Goal: Task Accomplishment & Management: Manage account settings

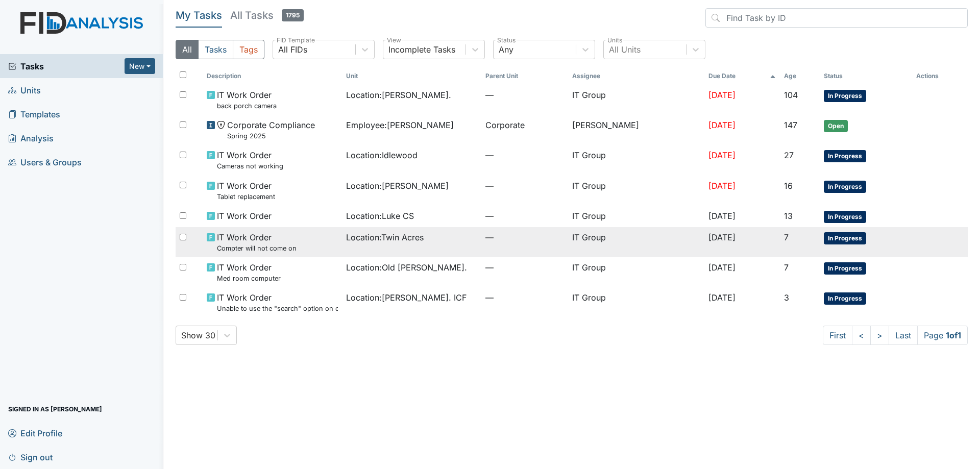
click at [314, 237] on div "IT Work Order Compter will not come on" at bounding box center [272, 242] width 131 height 22
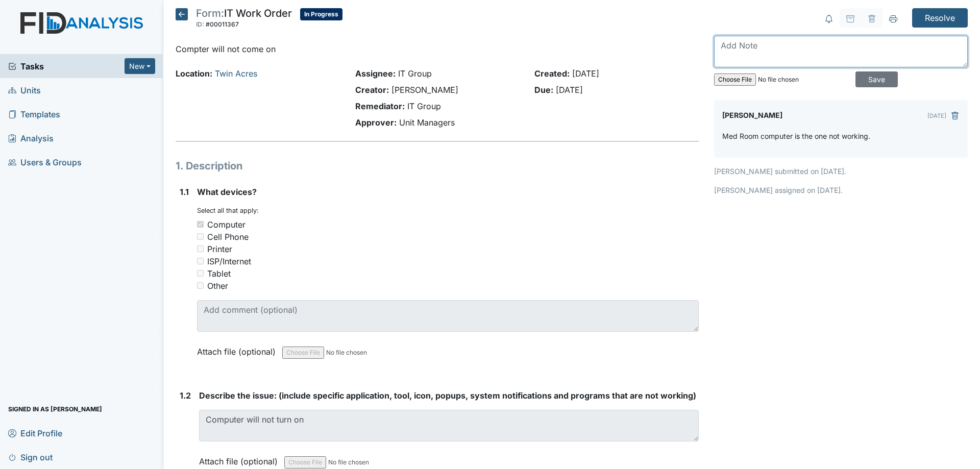
click at [786, 59] on textarea at bounding box center [841, 52] width 254 height 32
type textarea "Attempted replacement yesterday to find out they were under quarantine."
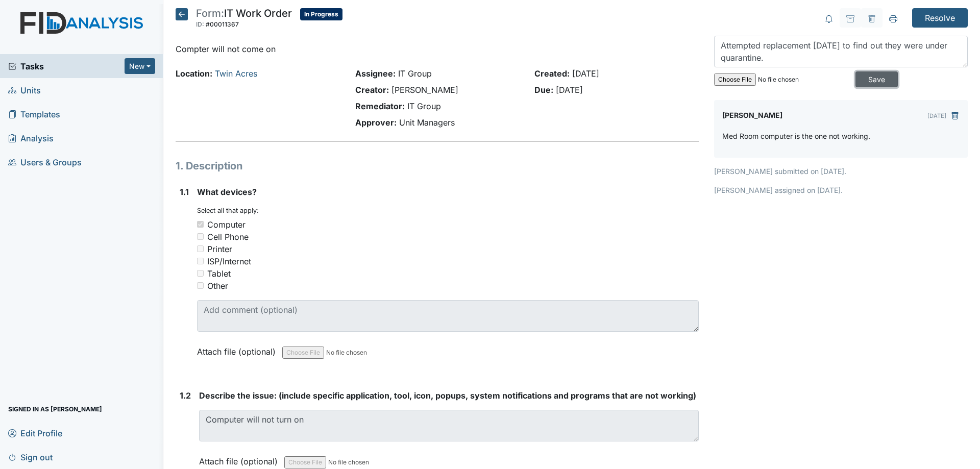
click at [856, 79] on input "Save" at bounding box center [877, 79] width 42 height 16
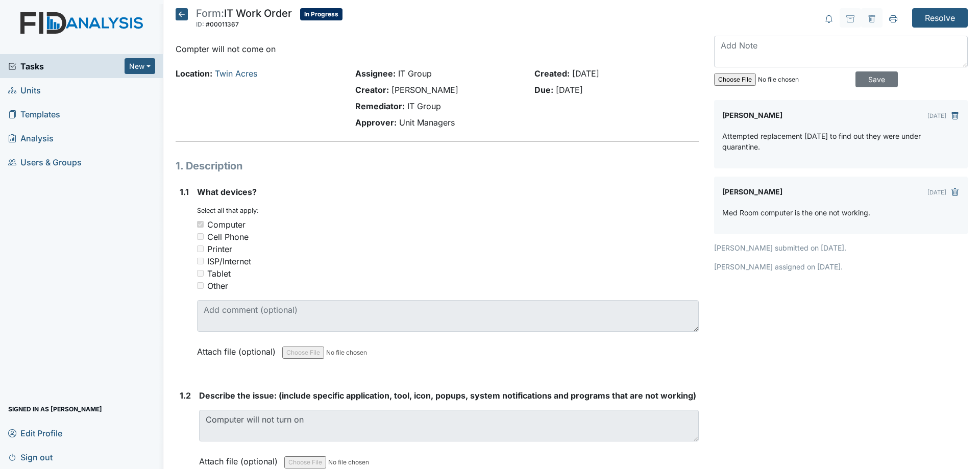
click at [180, 15] on icon at bounding box center [182, 14] width 12 height 12
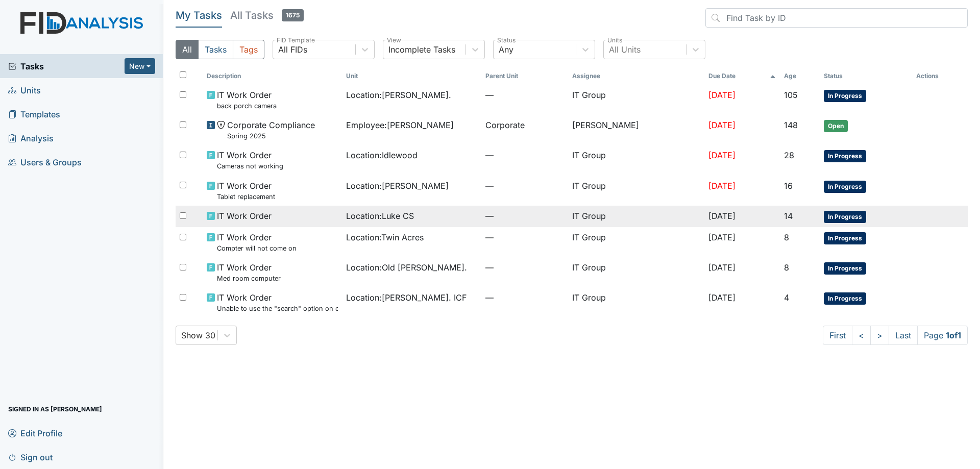
click at [370, 220] on span "Location : Luke CS" at bounding box center [380, 216] width 68 height 12
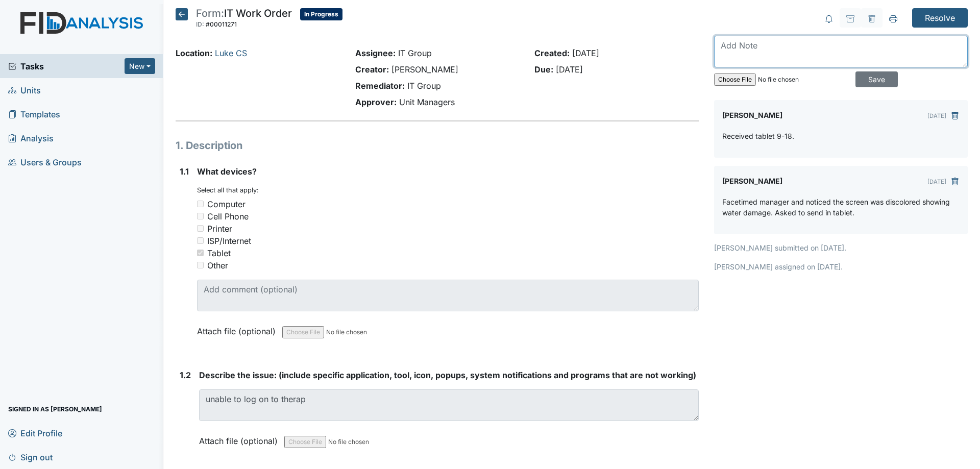
click at [763, 53] on textarea at bounding box center [841, 52] width 254 height 32
type textarea "Delivered tablet 9-25. via Madison"
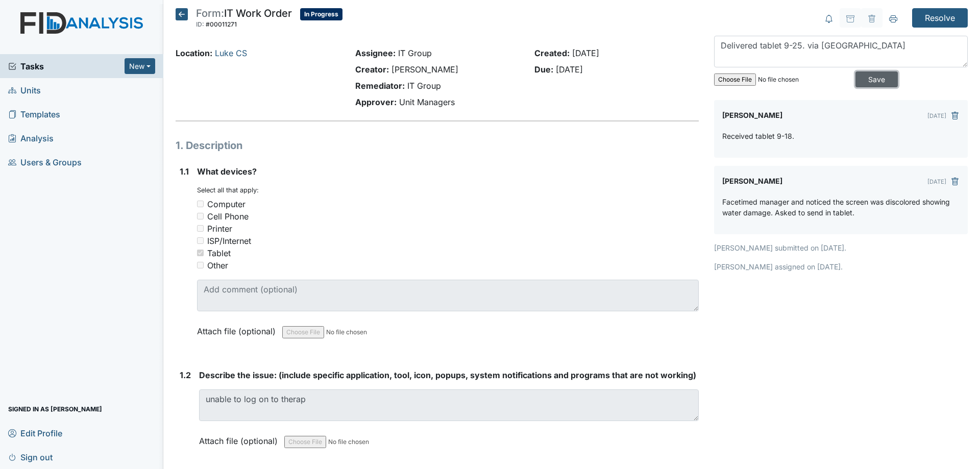
click at [879, 79] on input "Save" at bounding box center [877, 79] width 42 height 16
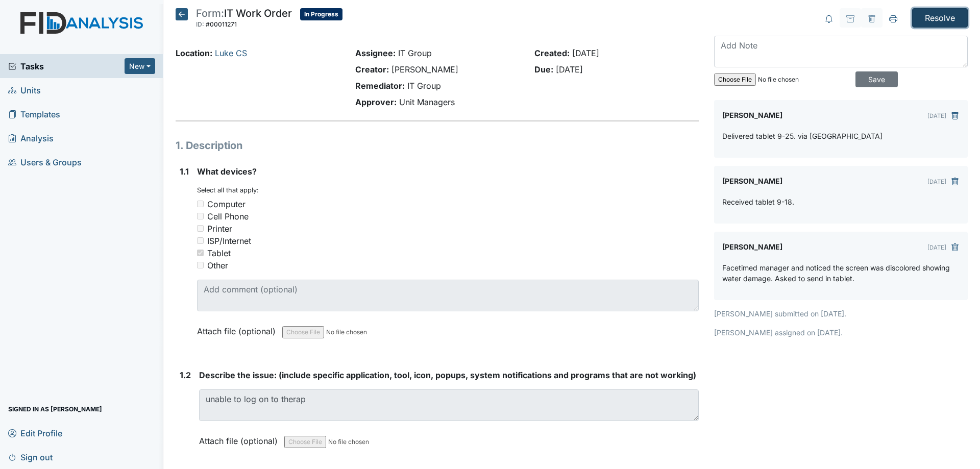
click at [922, 18] on input "Resolve" at bounding box center [940, 17] width 56 height 19
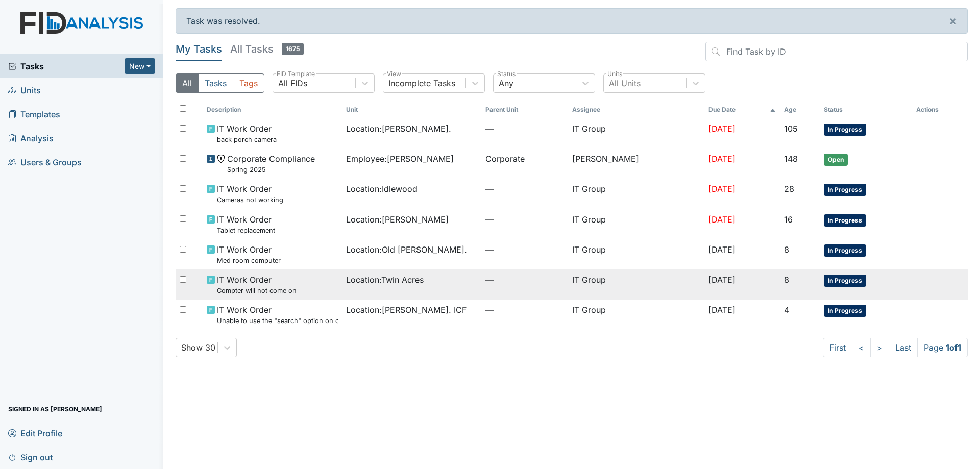
click at [288, 279] on span "IT Work Order Compter will not come on" at bounding box center [257, 285] width 80 height 22
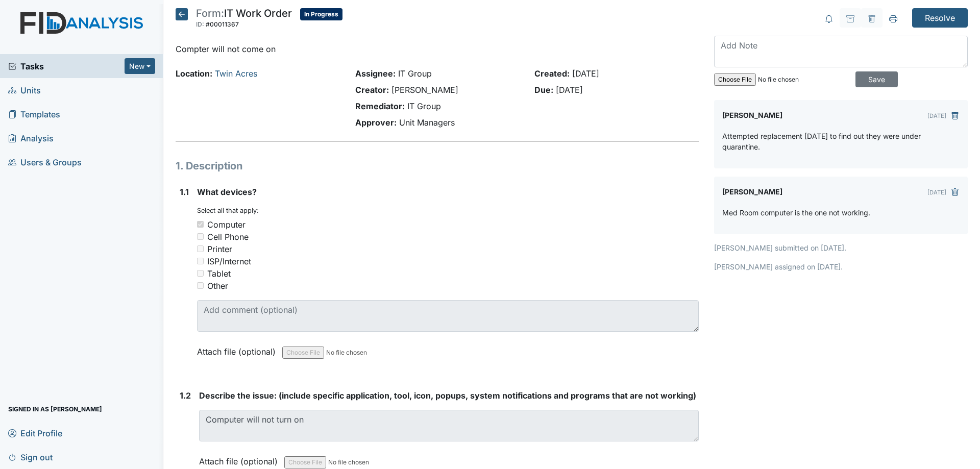
drag, startPoint x: 765, startPoint y: 150, endPoint x: 719, endPoint y: 135, distance: 48.1
click at [722, 135] on p "Attempted replacement yesterday to find out they were under quarantine." at bounding box center [840, 141] width 237 height 21
copy p "Attempted replacement yesterday to find out they were under quarantine."
click at [951, 114] on icon "submit" at bounding box center [955, 116] width 8 height 8
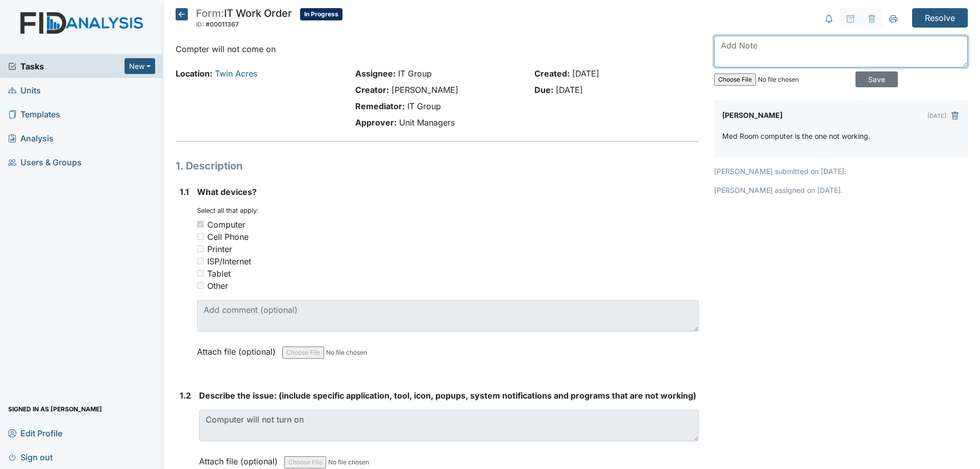
click at [743, 50] on textarea at bounding box center [841, 52] width 254 height 32
paste textarea "Attempted replacement yesterday to find out they were under quarantine."
click at [721, 46] on textarea "Attempted replacement yesterday to find out they were under quarantine." at bounding box center [841, 52] width 254 height 32
type textarea "Madison attempted replacement yesterday to find out they were under quarantine."
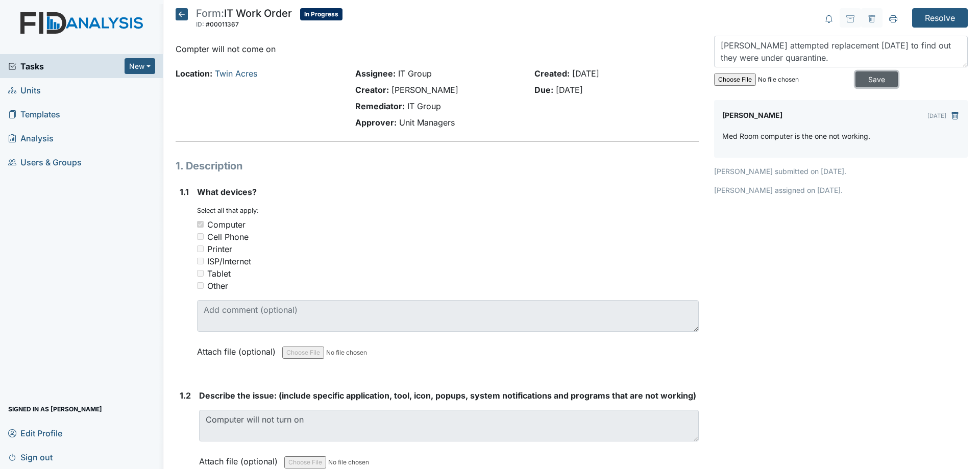
click at [871, 77] on input "Save" at bounding box center [877, 79] width 42 height 16
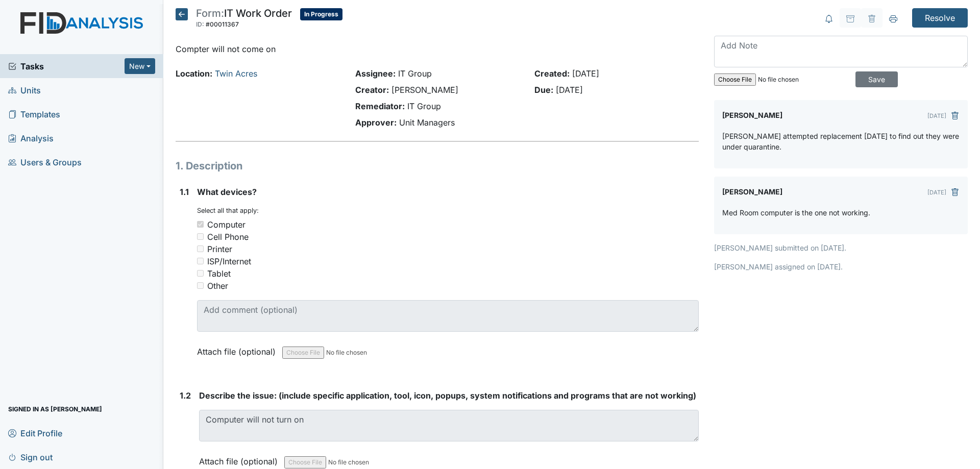
click at [180, 17] on icon at bounding box center [182, 14] width 12 height 12
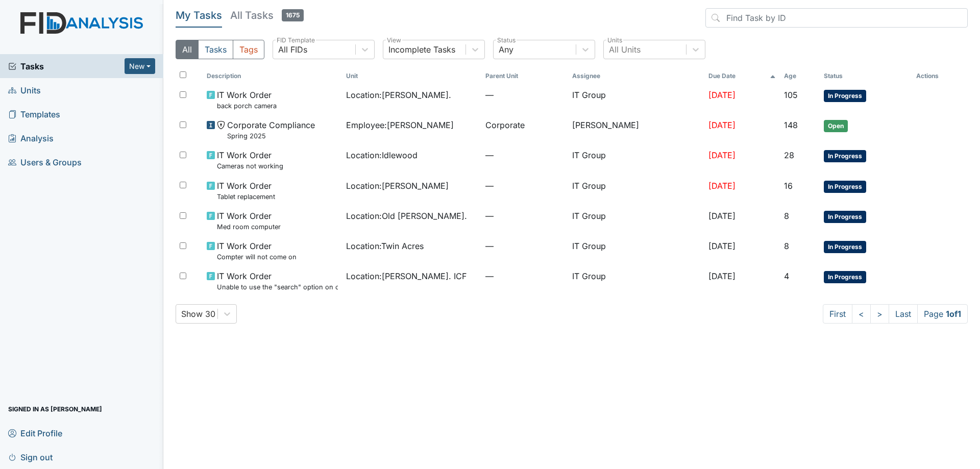
click at [251, 17] on h5 "All Tasks 1675" at bounding box center [267, 15] width 74 height 14
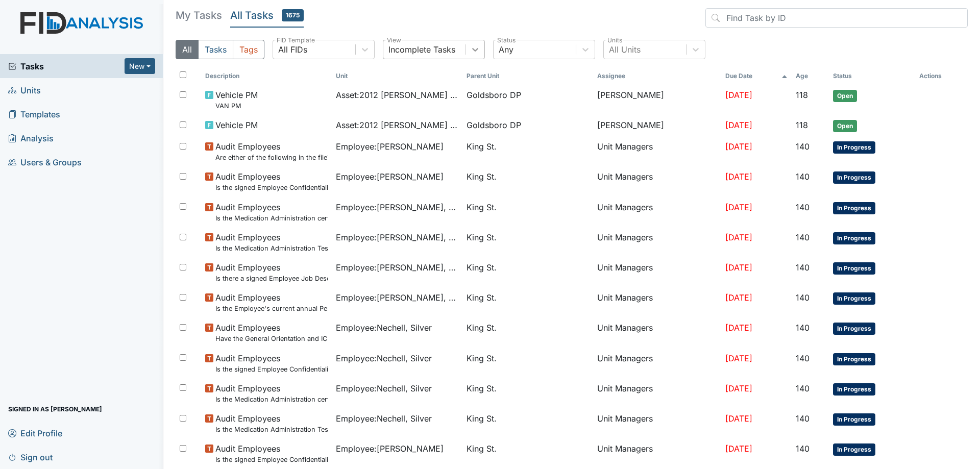
click at [472, 46] on icon at bounding box center [475, 49] width 10 height 10
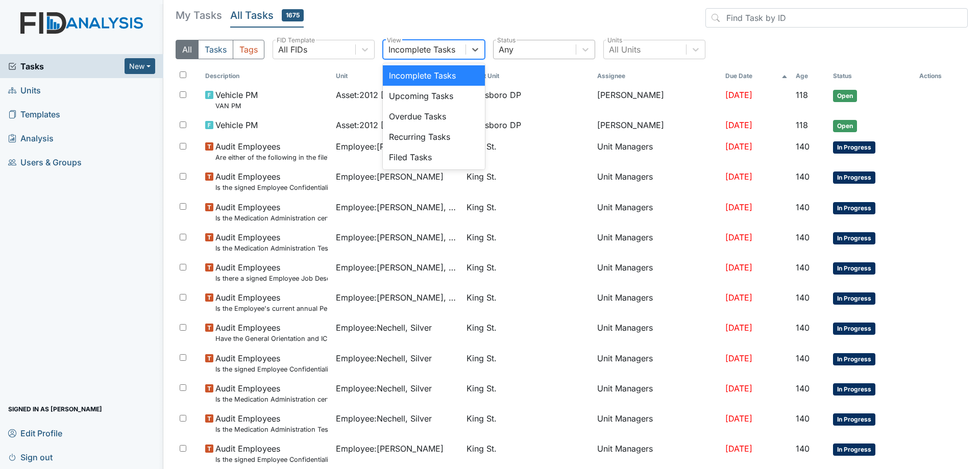
click at [538, 42] on div "Any" at bounding box center [535, 49] width 82 height 18
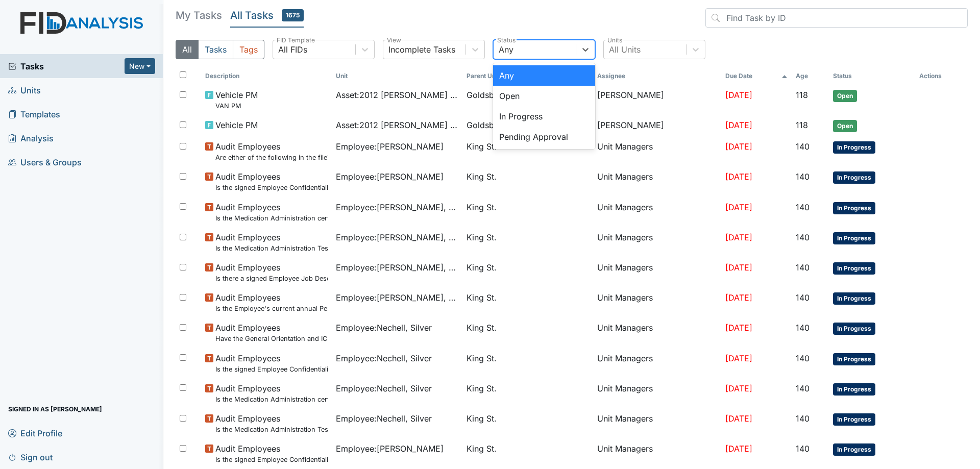
click at [519, 26] on header "My Tasks All Tasks 1675" at bounding box center [572, 19] width 792 height 23
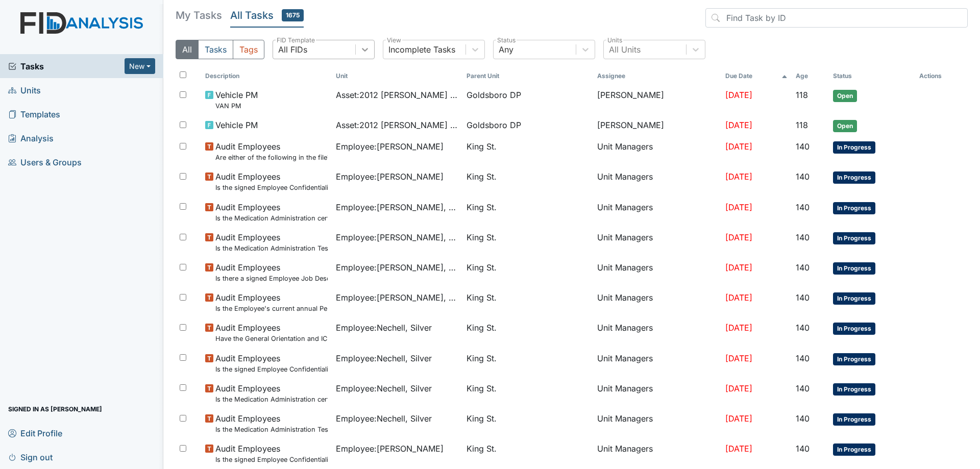
click at [360, 55] on div at bounding box center [365, 49] width 18 height 18
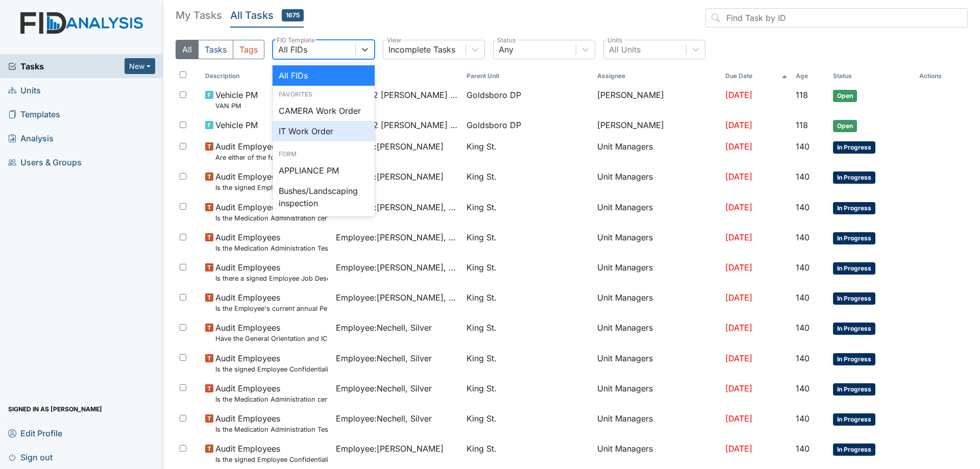
click at [321, 129] on div "IT Work Order" at bounding box center [324, 131] width 102 height 20
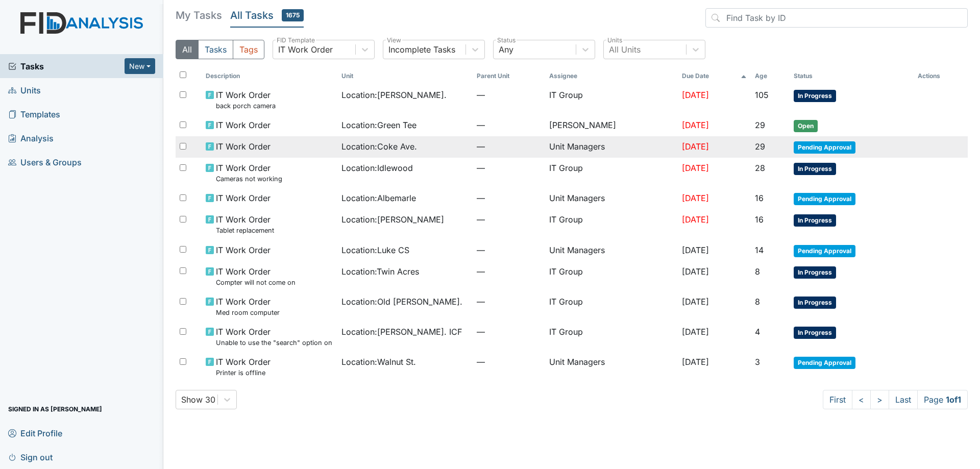
click at [477, 145] on span "—" at bounding box center [509, 146] width 64 height 12
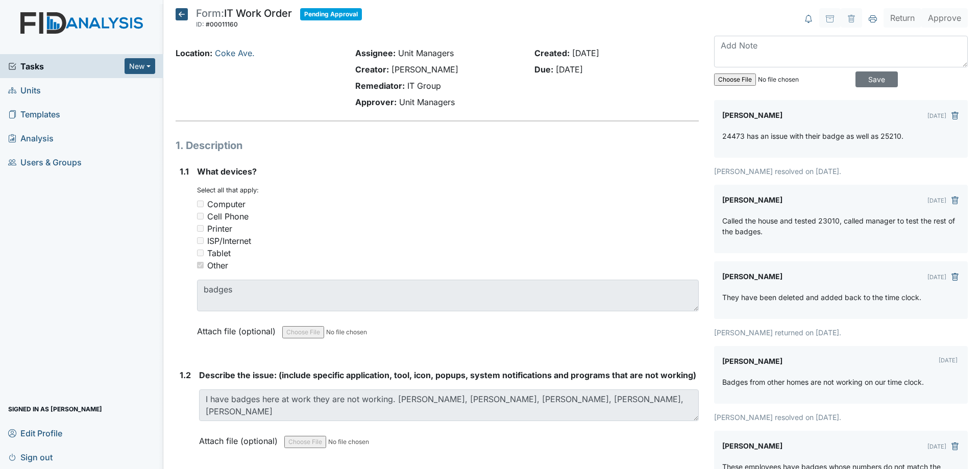
click at [189, 17] on h5 "Form: IT Work Order ID: #00011160 Pending Approval Autosaving..." at bounding box center [269, 19] width 186 height 22
click at [186, 17] on icon at bounding box center [182, 14] width 12 height 12
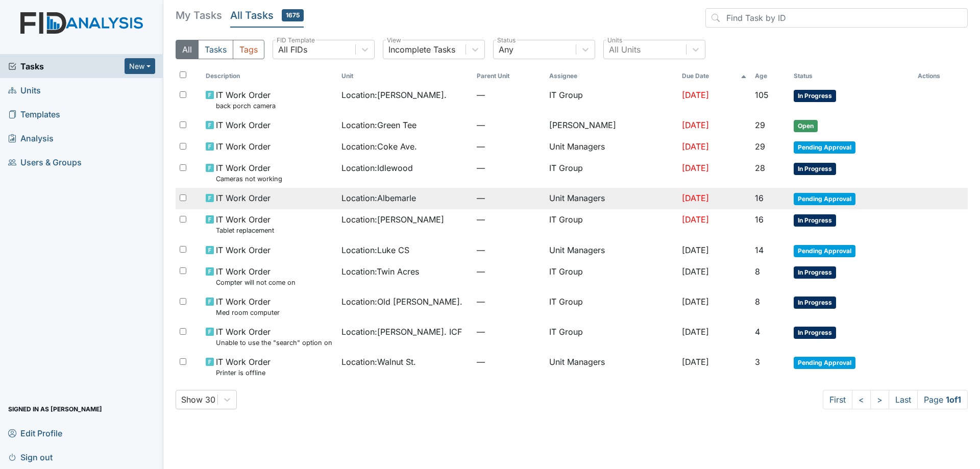
click at [526, 197] on span "—" at bounding box center [509, 198] width 64 height 12
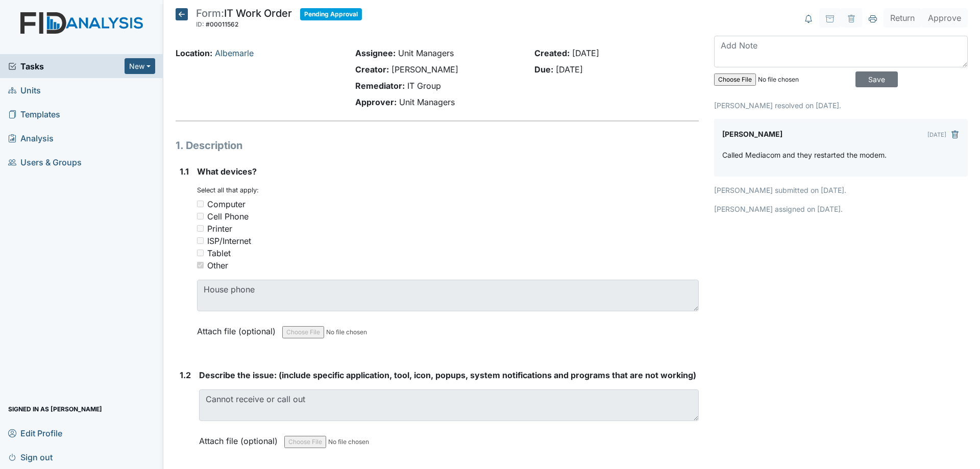
click at [182, 14] on icon at bounding box center [182, 14] width 12 height 12
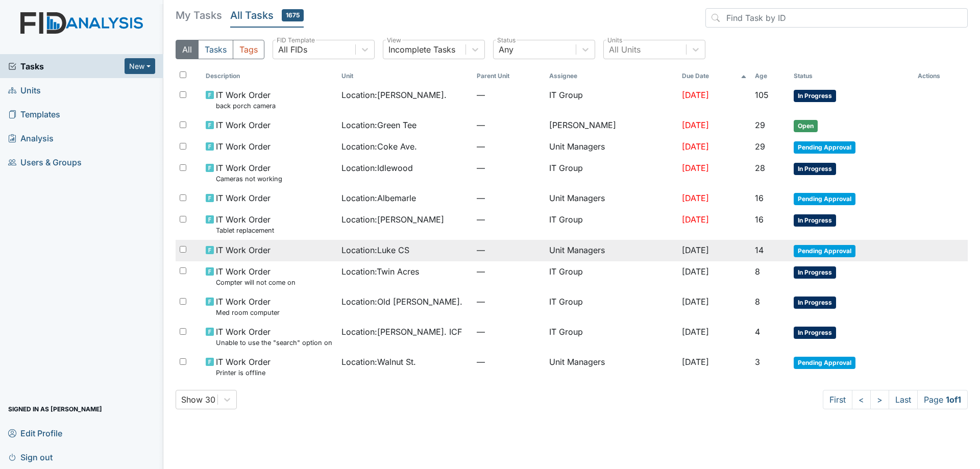
click at [532, 247] on span "—" at bounding box center [509, 250] width 64 height 12
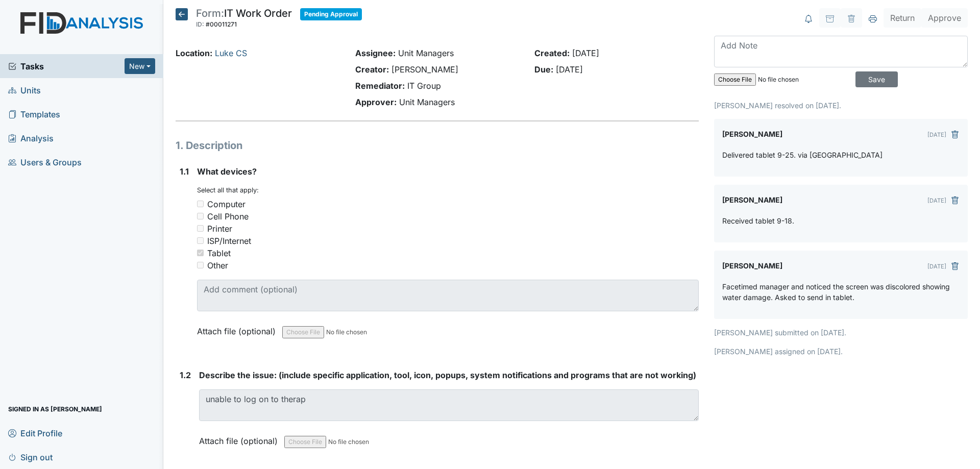
click at [183, 13] on icon at bounding box center [182, 14] width 12 height 12
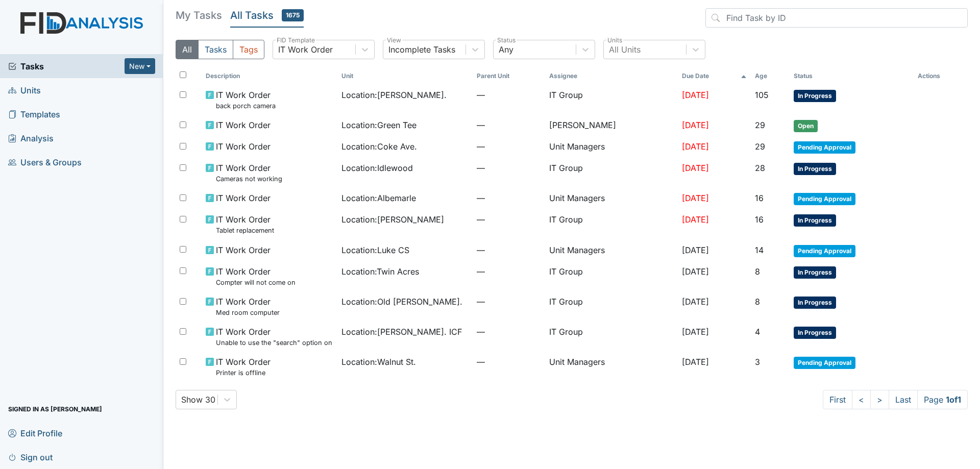
click at [183, 74] on input "checkbox" at bounding box center [183, 74] width 7 height 7
checkbox input "true"
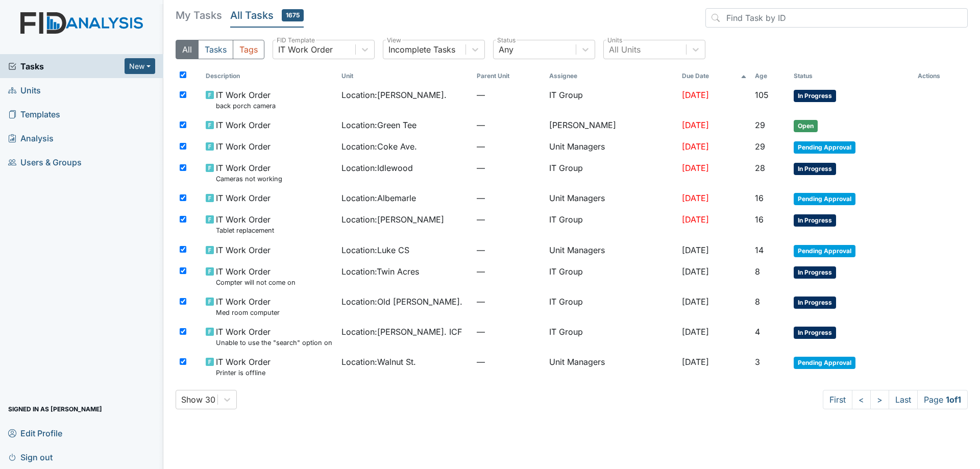
checkbox input "true"
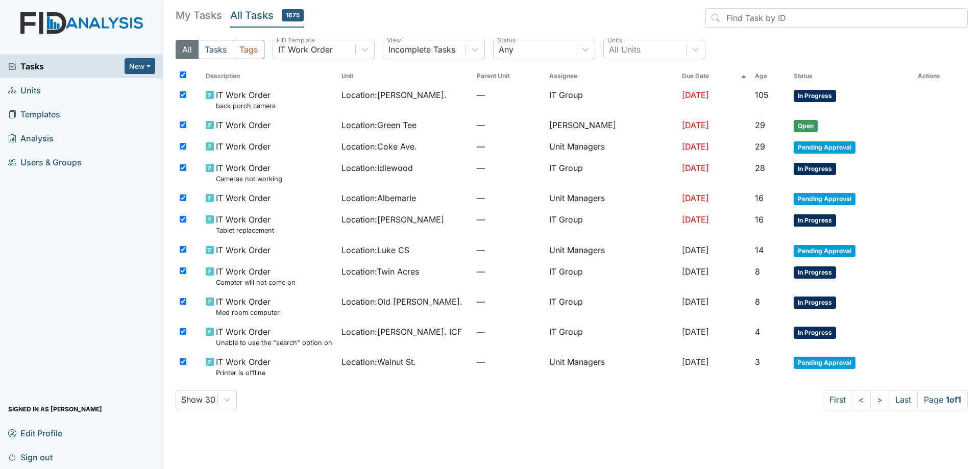
checkbox input "true"
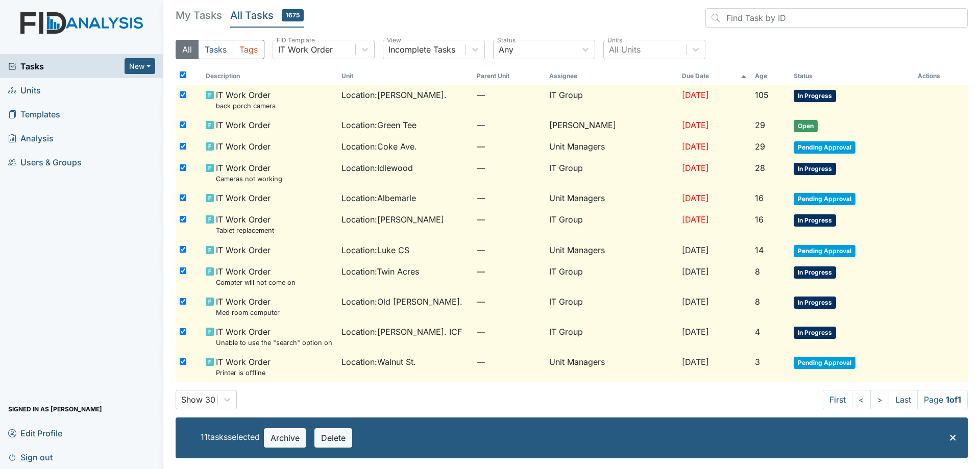
click at [183, 74] on input "checkbox" at bounding box center [183, 74] width 7 height 7
checkbox input "false"
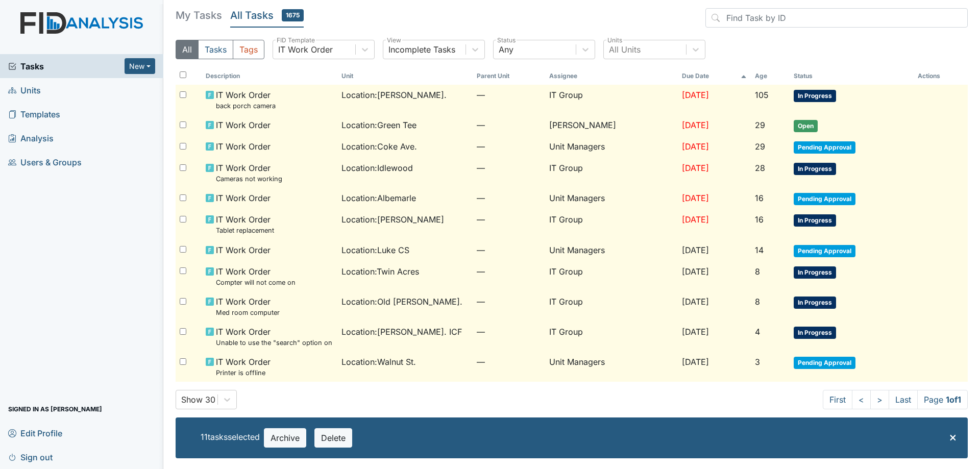
checkbox input "false"
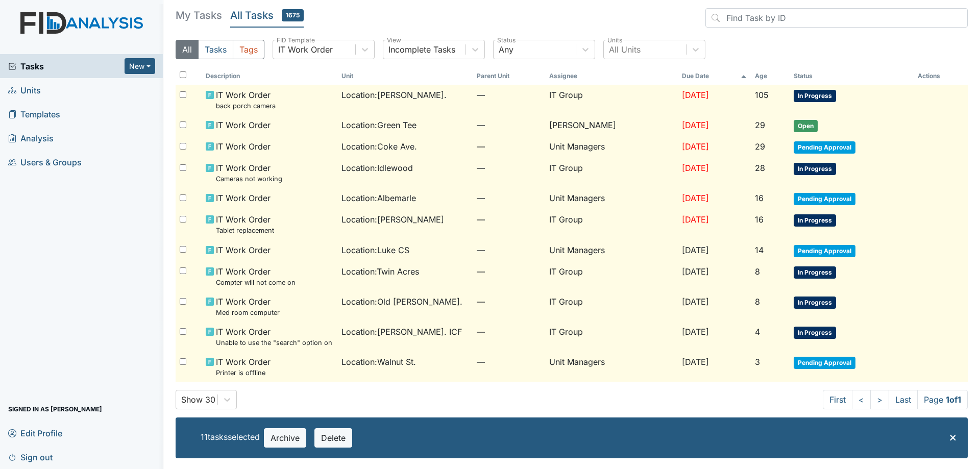
checkbox input "false"
